Goal: Task Accomplishment & Management: Manage account settings

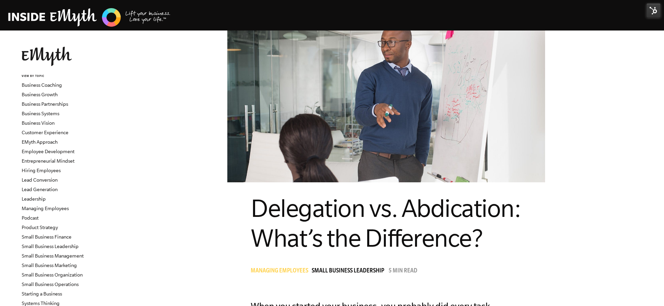
click at [656, 12] on img at bounding box center [653, 10] width 14 height 14
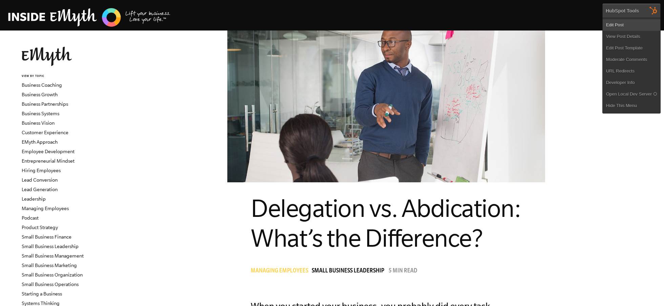
click at [630, 25] on link "Edit Post" at bounding box center [632, 25] width 58 height 12
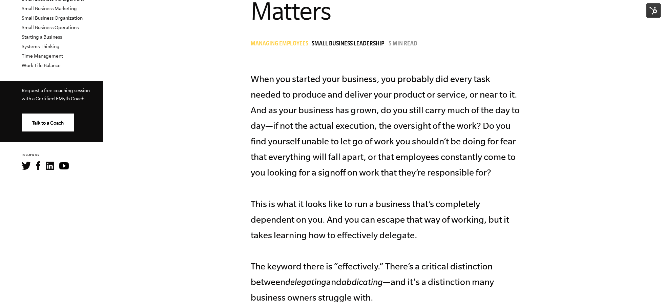
scroll to position [257, 0]
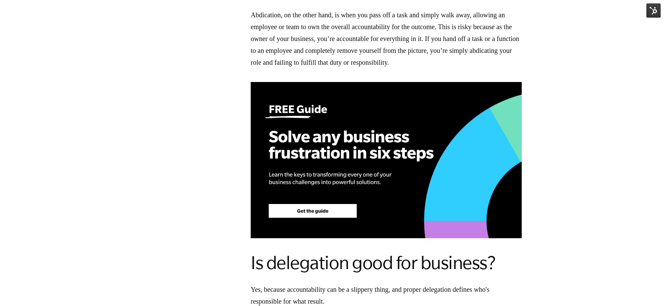
scroll to position [738, 0]
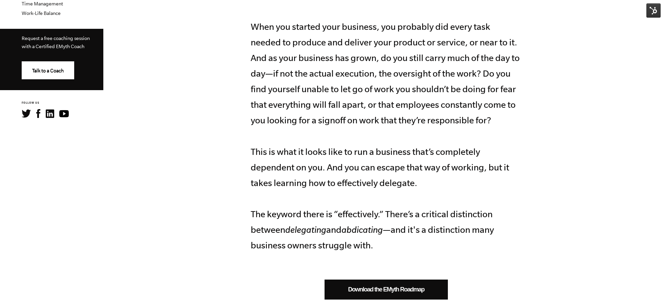
scroll to position [302, 0]
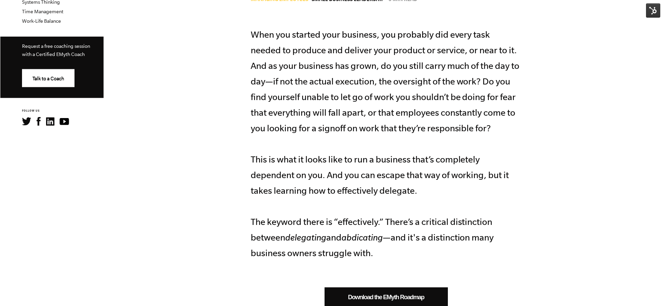
scroll to position [299, 0]
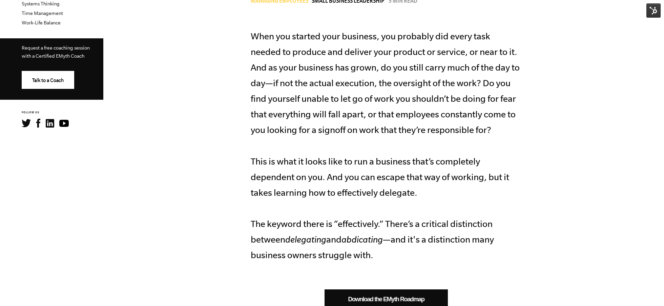
click at [659, 11] on img at bounding box center [653, 10] width 14 height 14
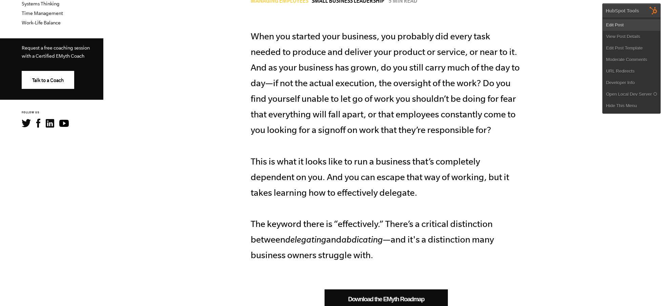
click at [620, 23] on link "Edit Post" at bounding box center [632, 25] width 58 height 12
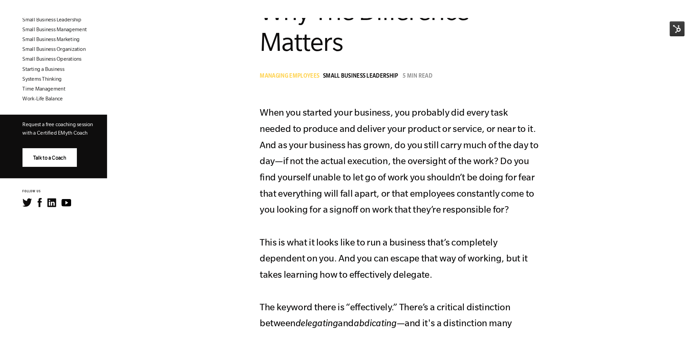
scroll to position [244, 0]
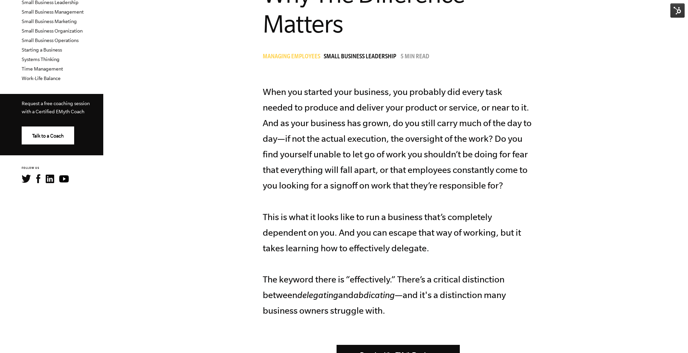
click at [678, 11] on img at bounding box center [678, 10] width 14 height 14
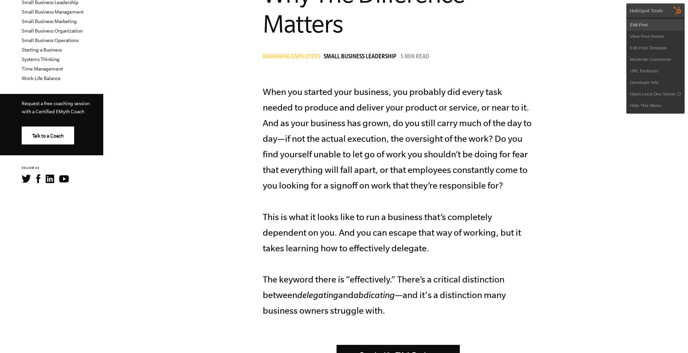
click at [667, 25] on link "Edit Post" at bounding box center [656, 25] width 58 height 12
